Goal: Browse casually

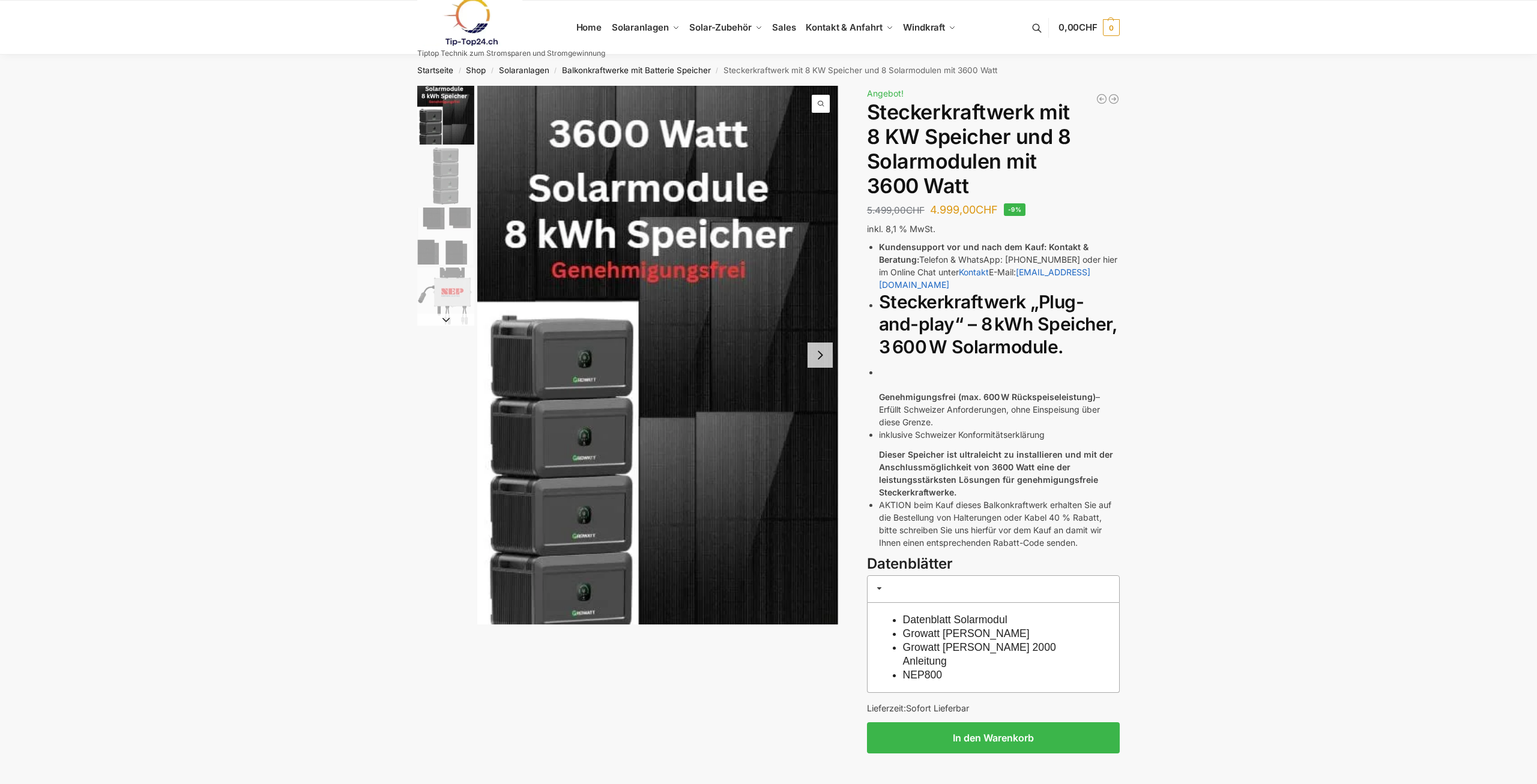
click at [456, 175] on img "2 / 4" at bounding box center [446, 176] width 57 height 57
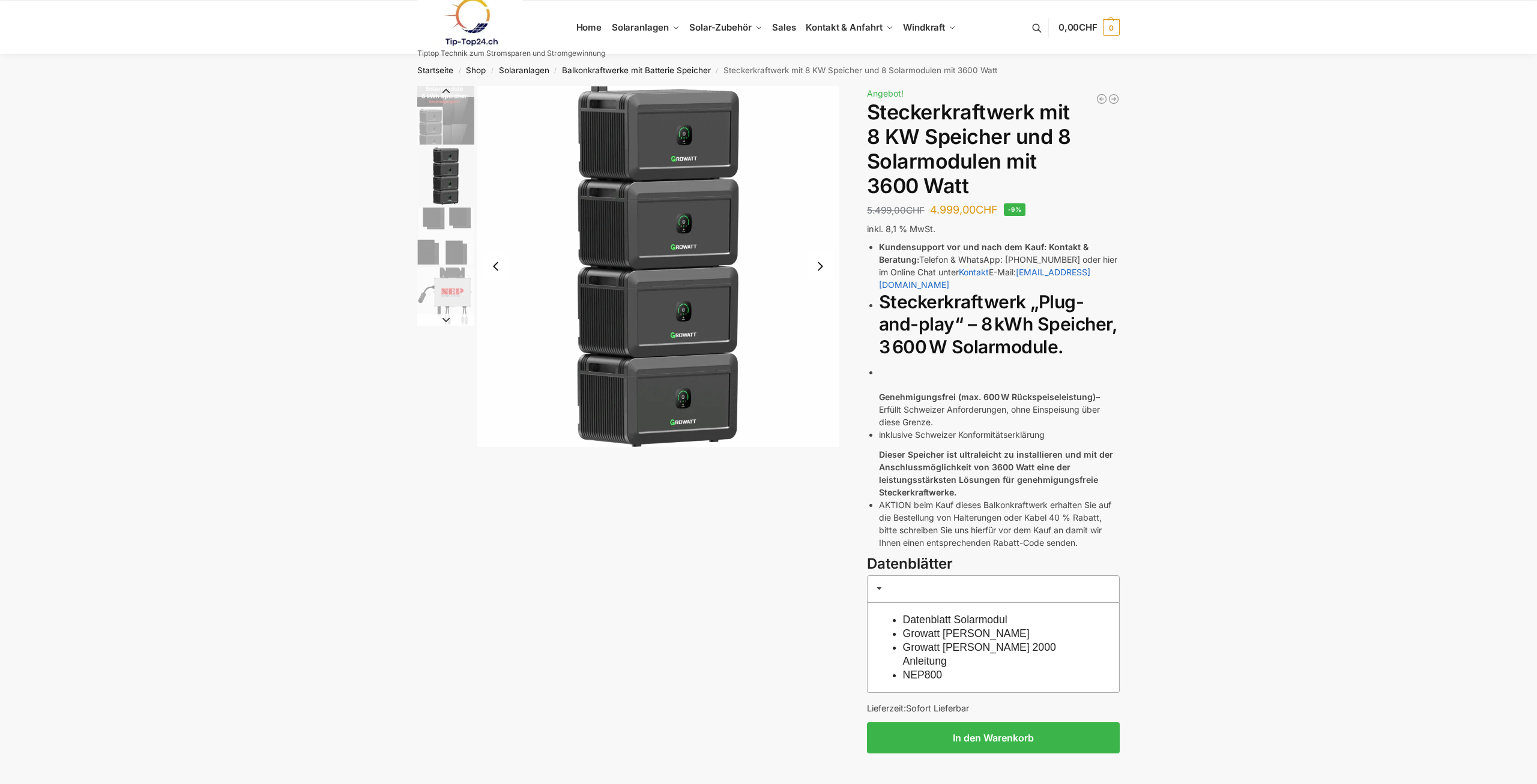
click at [447, 235] on img "3 / 4" at bounding box center [446, 236] width 57 height 57
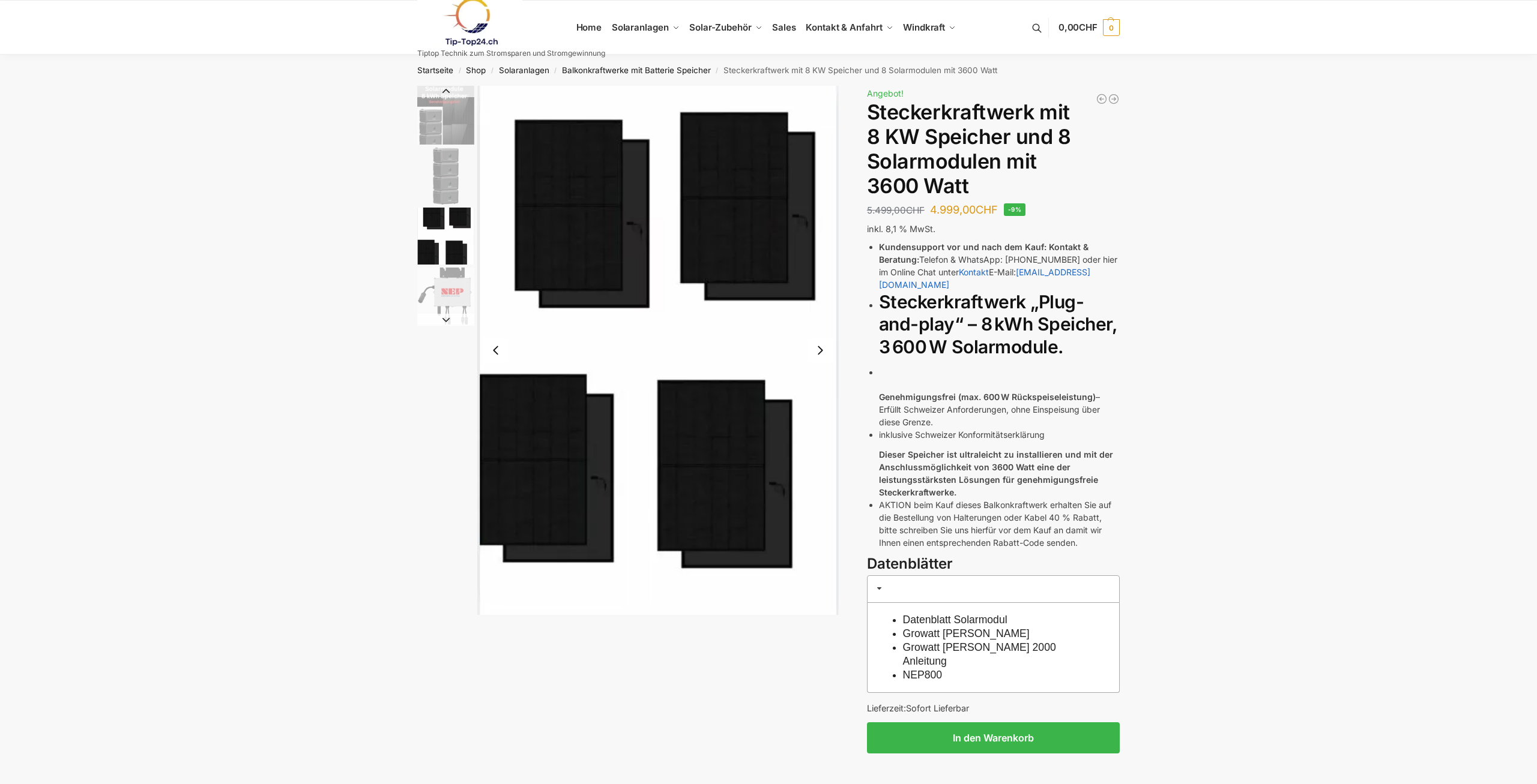
click at [441, 310] on img "4 / 4" at bounding box center [446, 296] width 57 height 57
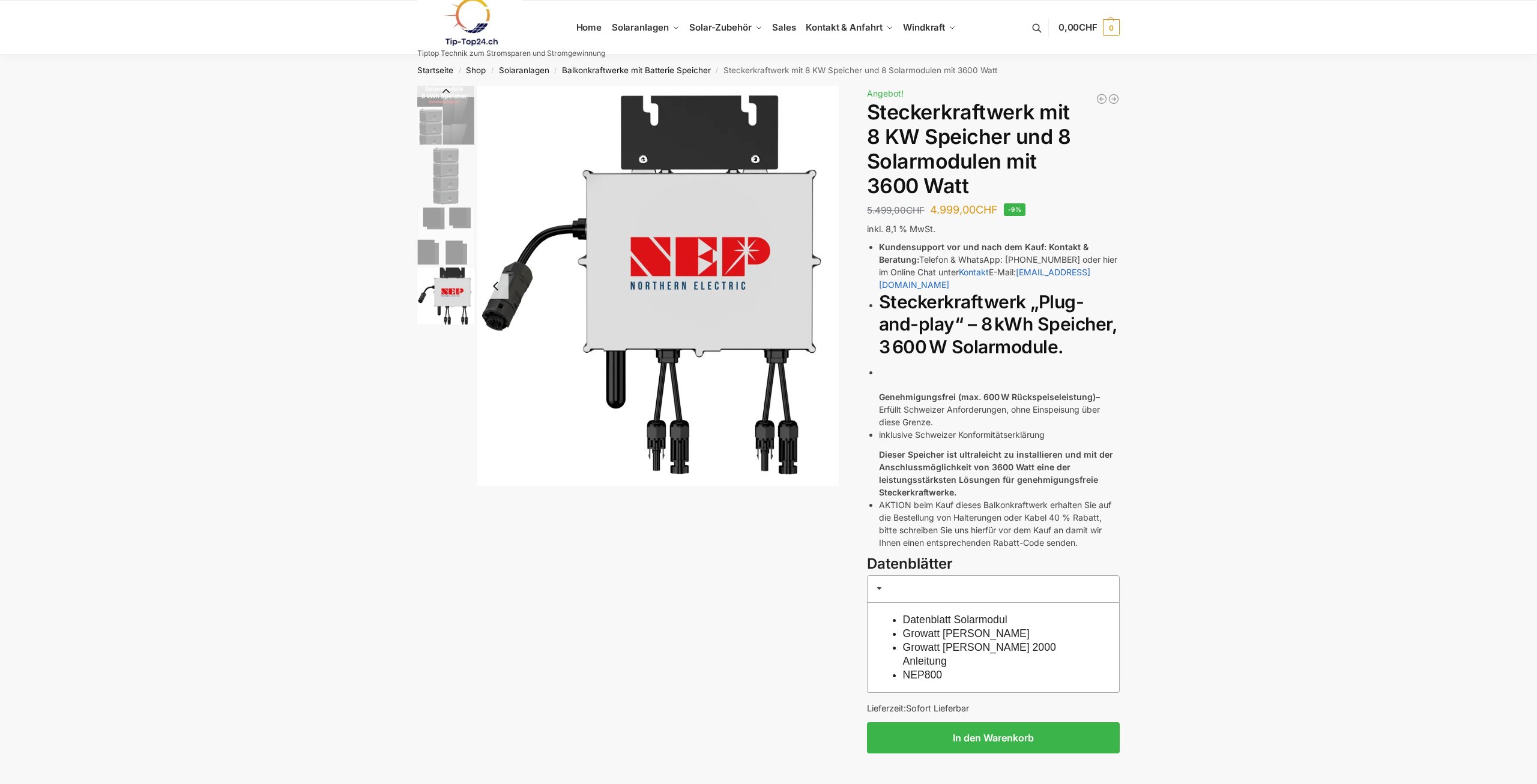
click at [473, 240] on img "3 / 4" at bounding box center [446, 236] width 57 height 57
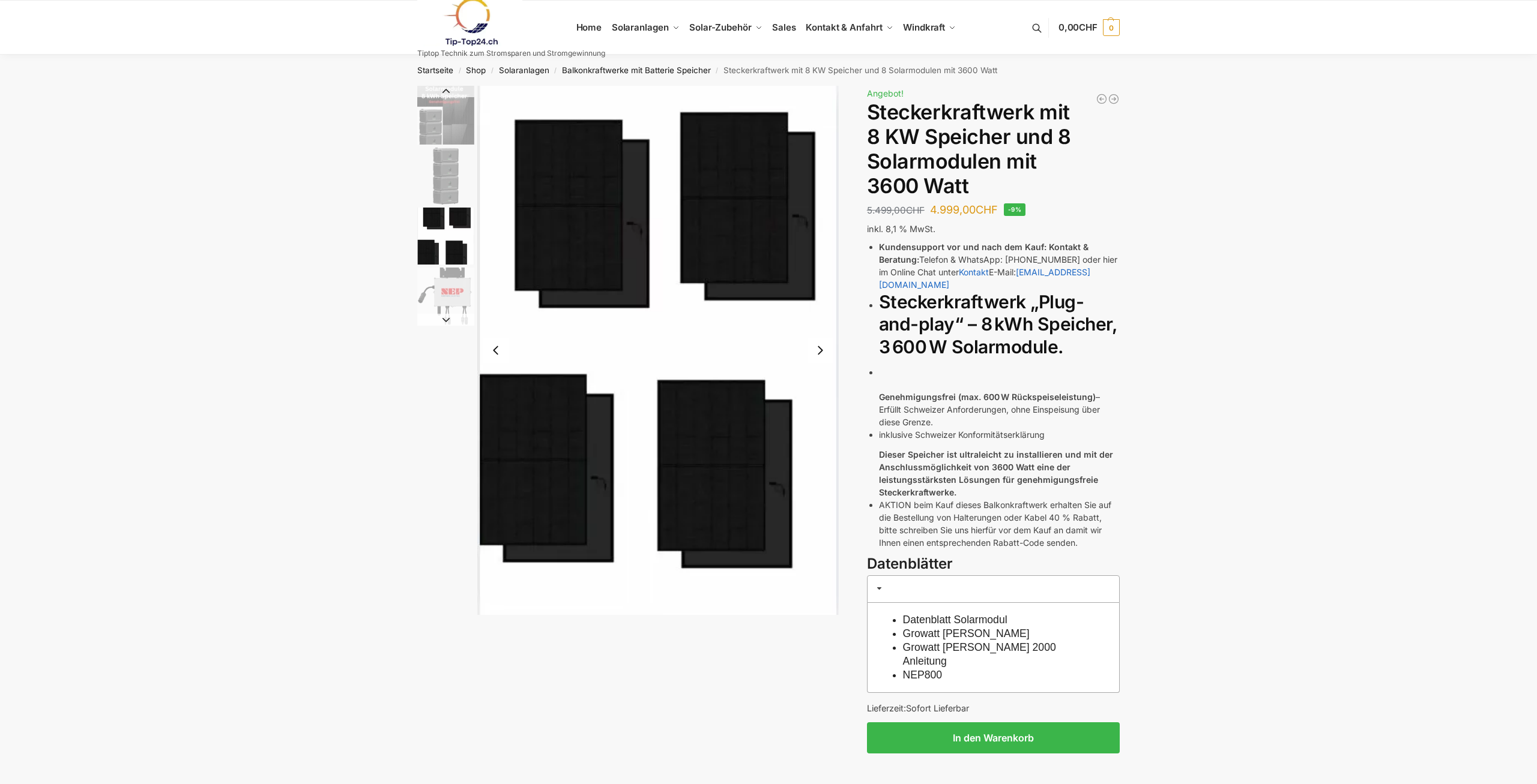
click at [467, 195] on img "2 / 4" at bounding box center [446, 176] width 57 height 57
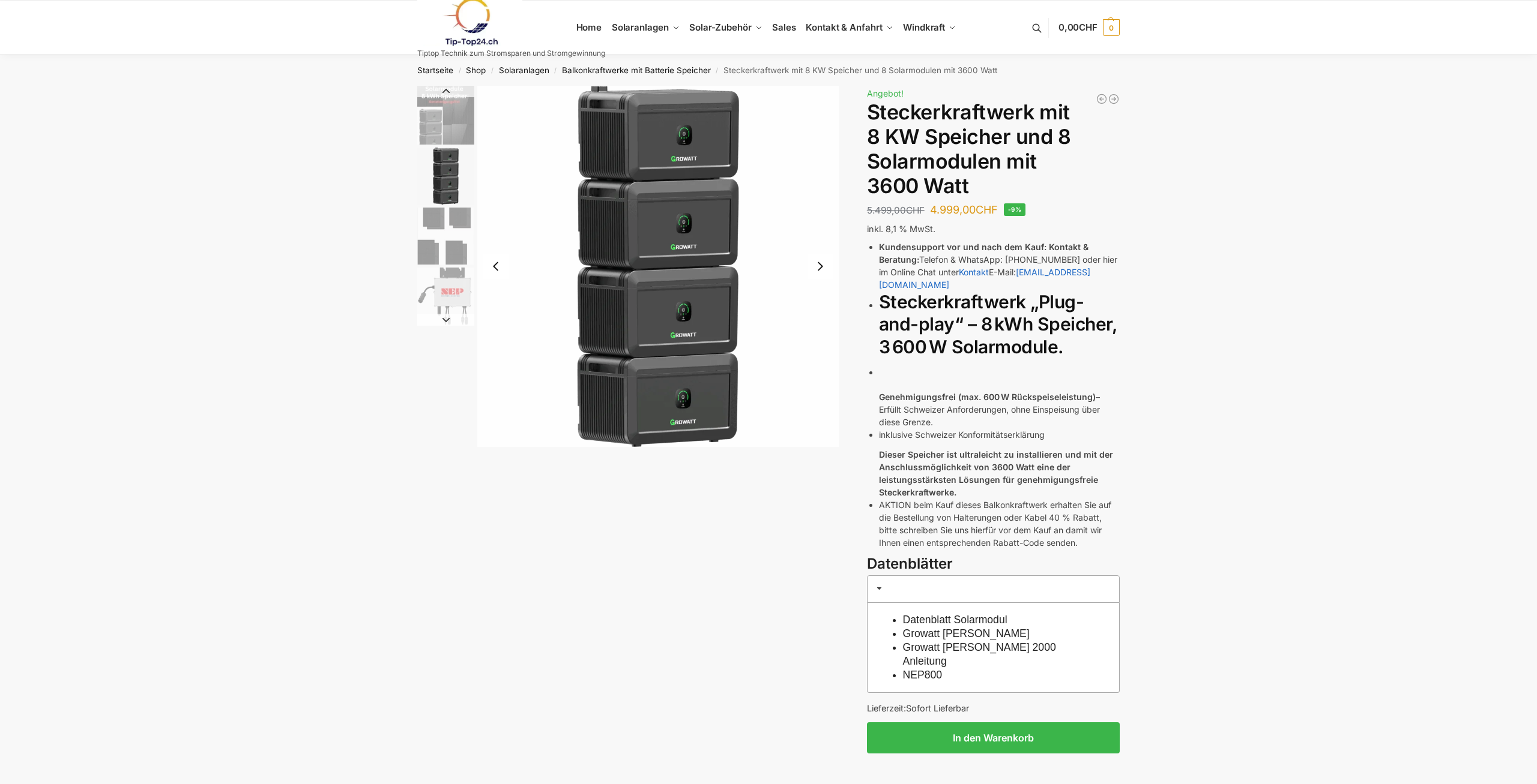
click at [456, 188] on img "2 / 4" at bounding box center [446, 176] width 57 height 57
click at [458, 122] on img "1 / 4" at bounding box center [446, 115] width 57 height 59
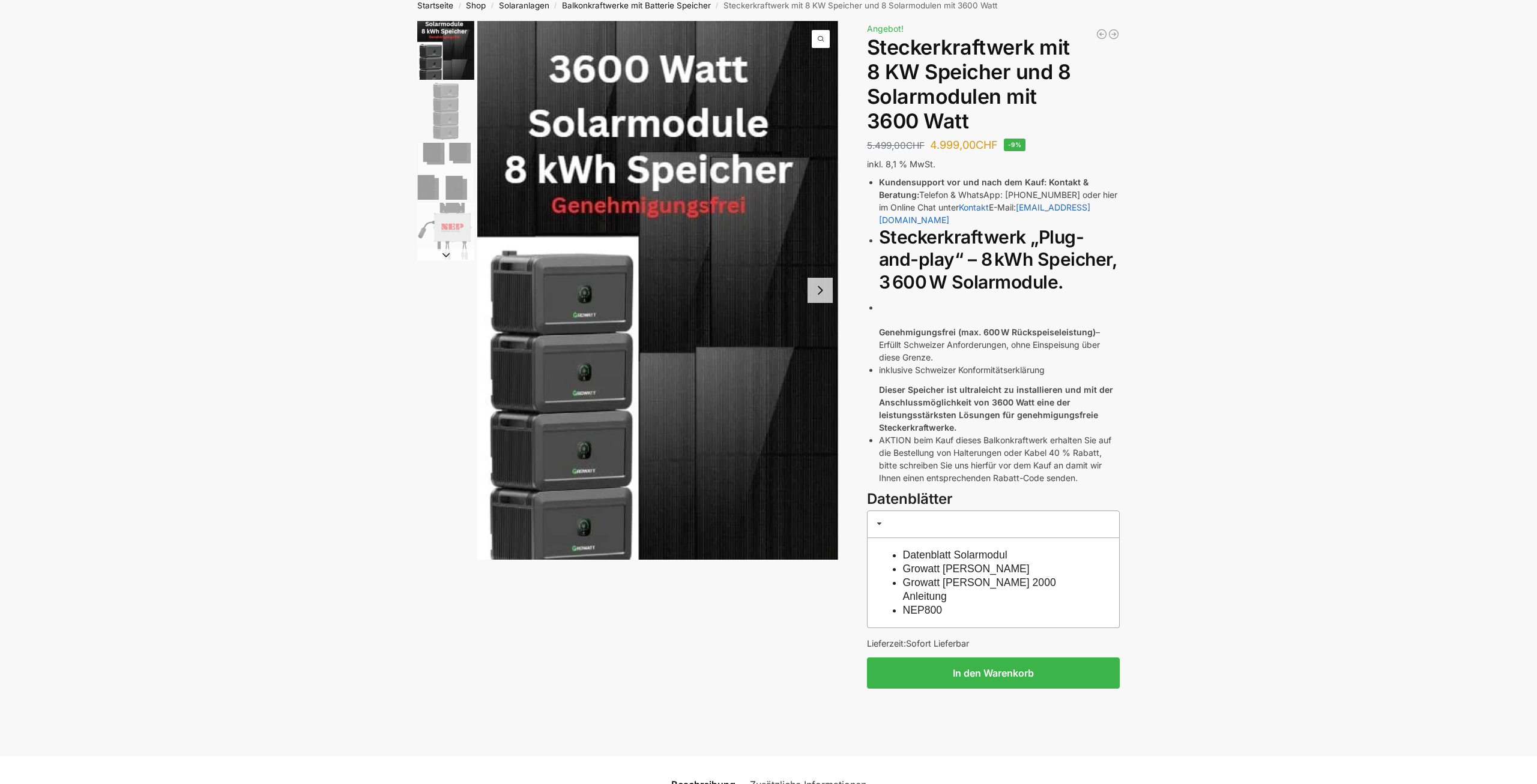
scroll to position [62, 0]
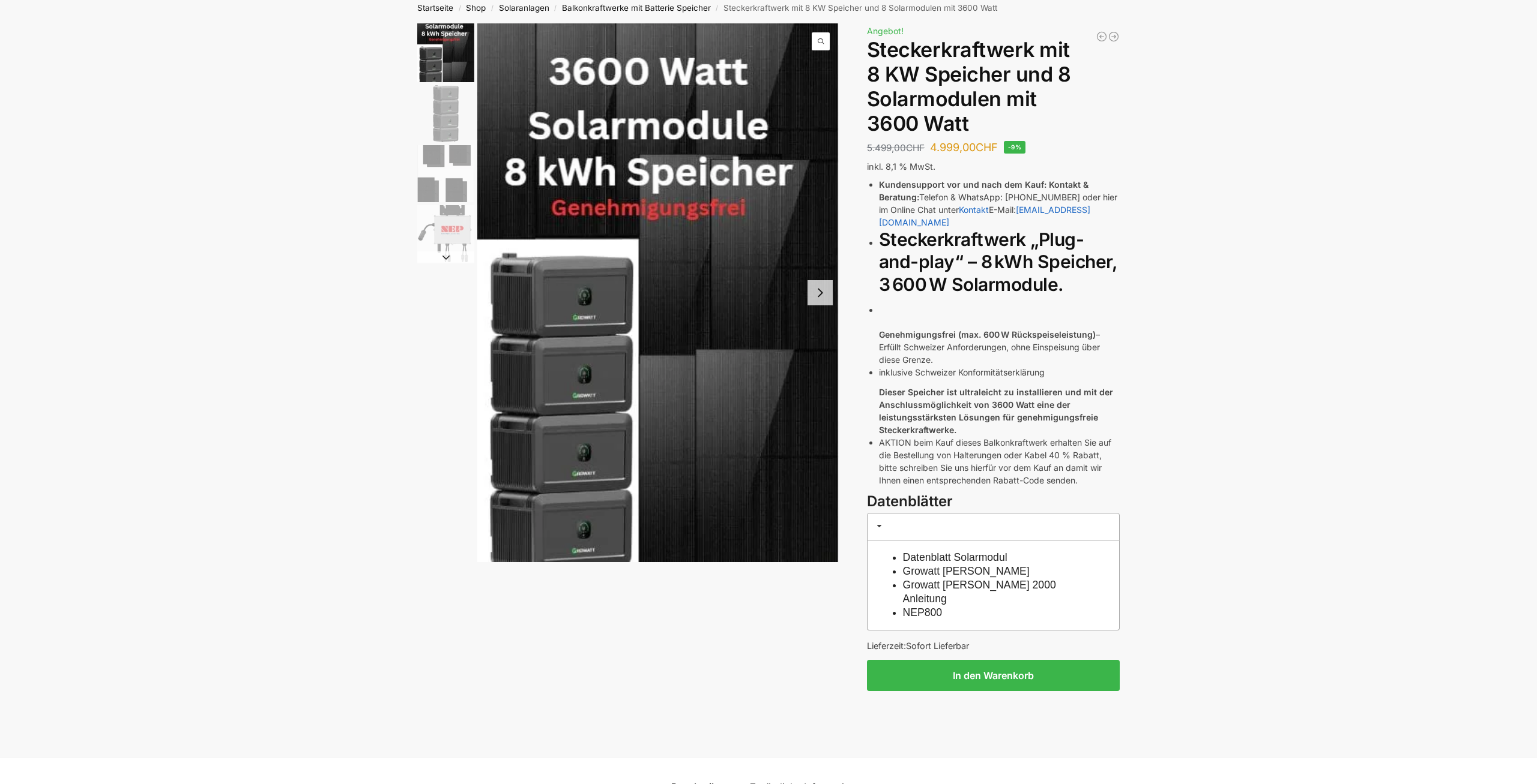
click at [448, 110] on img "2 / 4" at bounding box center [446, 114] width 57 height 57
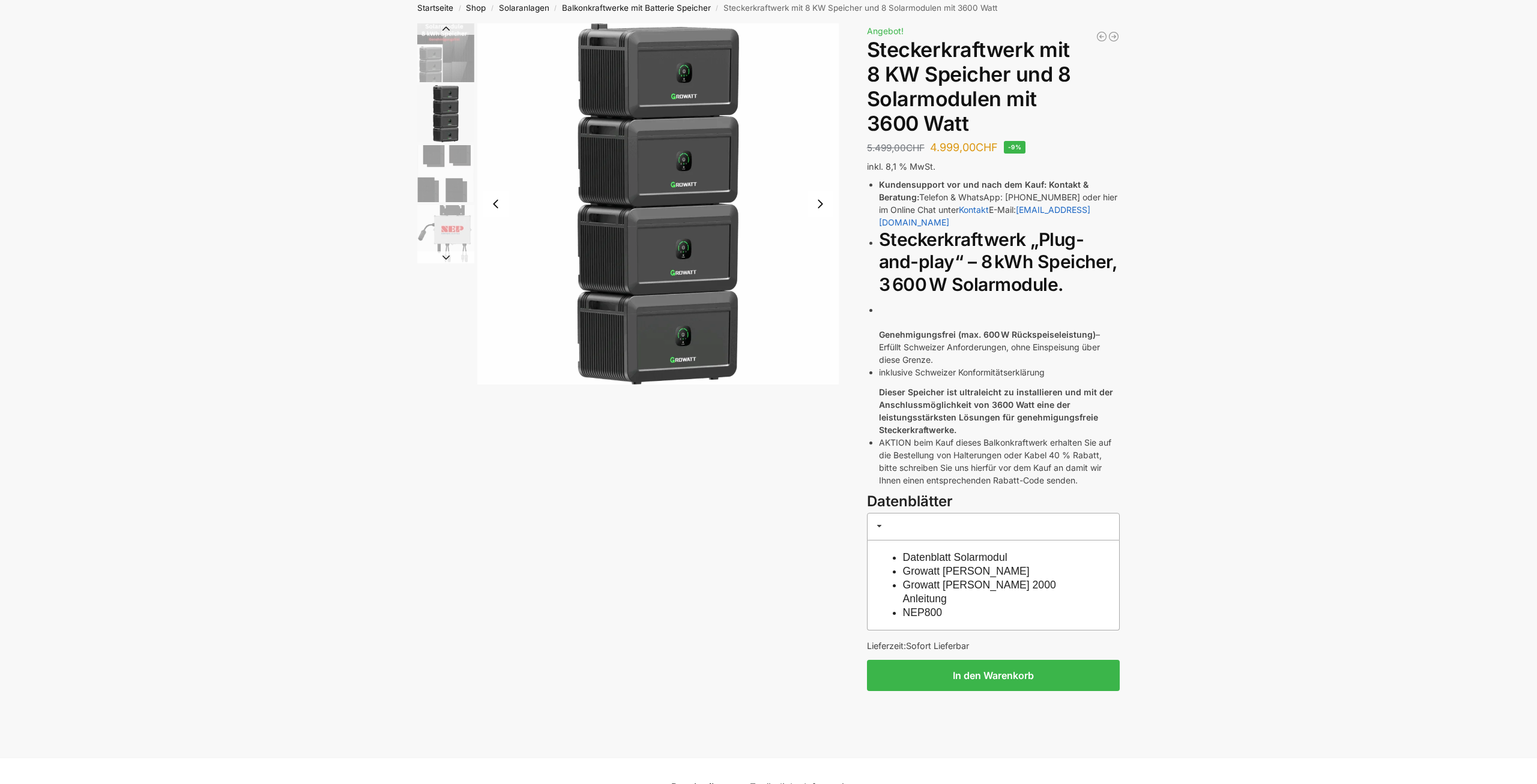
click at [447, 164] on img "3 / 4" at bounding box center [446, 174] width 57 height 57
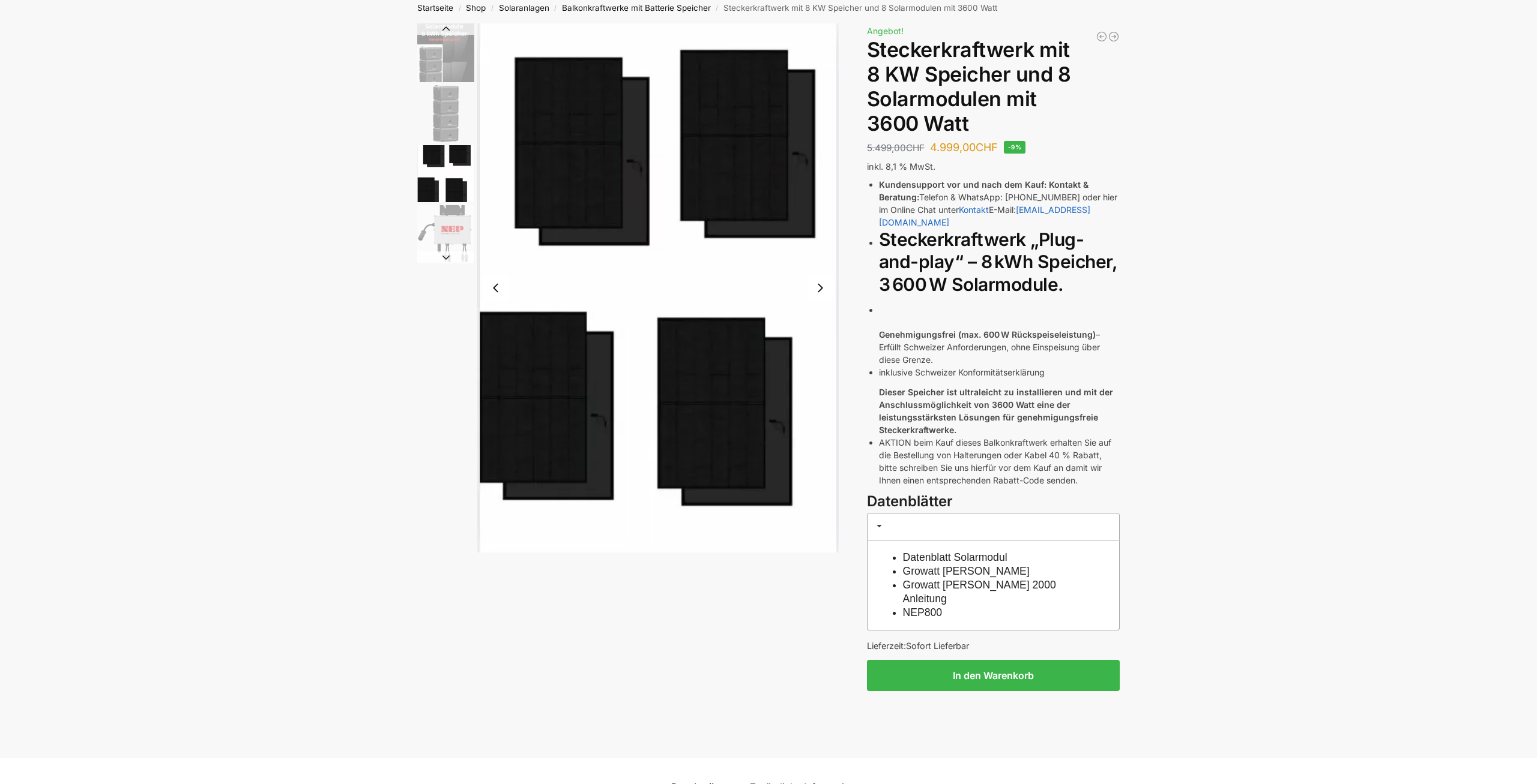
click at [446, 193] on img "3 / 4" at bounding box center [446, 174] width 57 height 57
click at [434, 230] on img "4 / 4" at bounding box center [446, 233] width 57 height 57
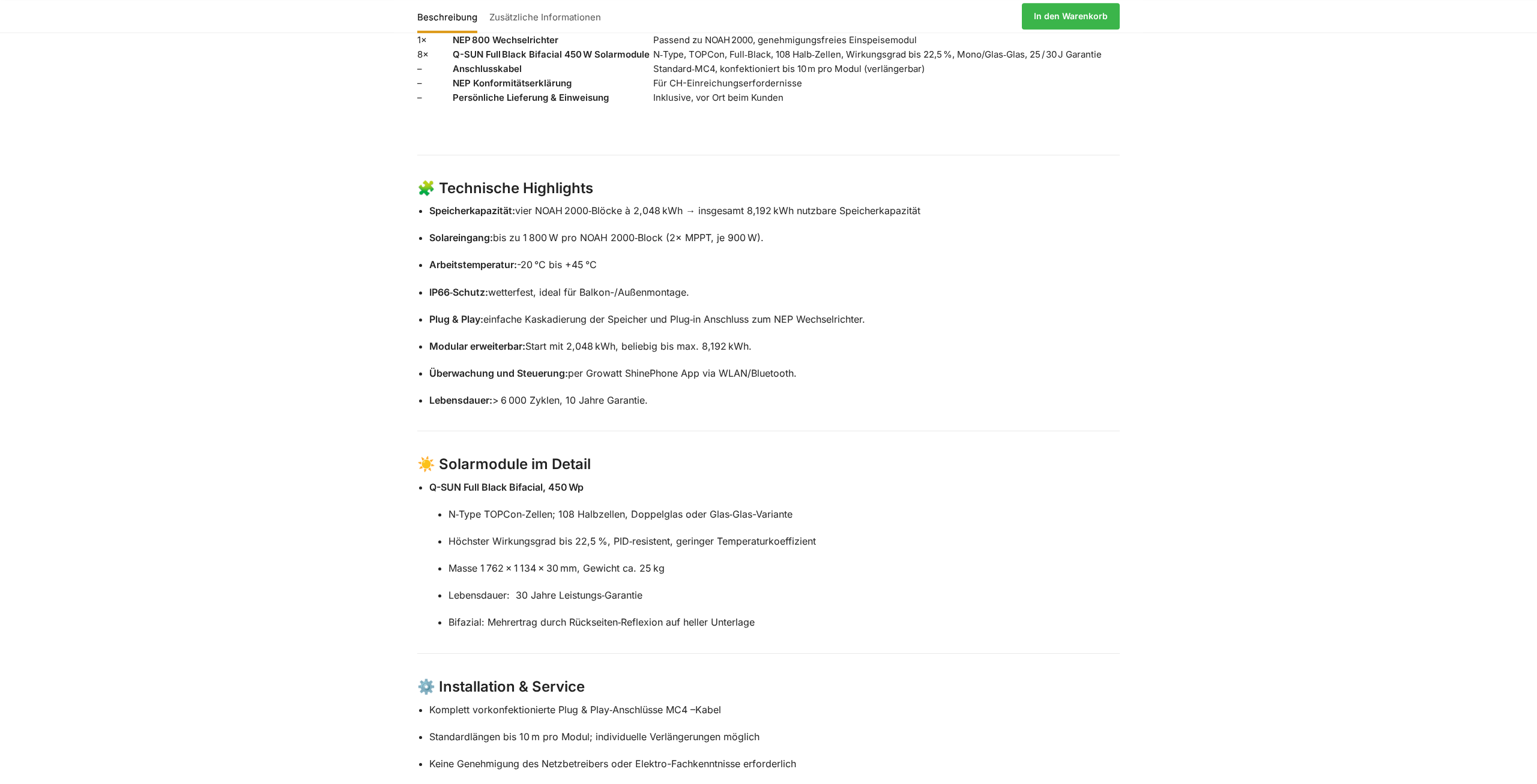
scroll to position [1061, 0]
